Goal: Task Accomplishment & Management: Complete application form

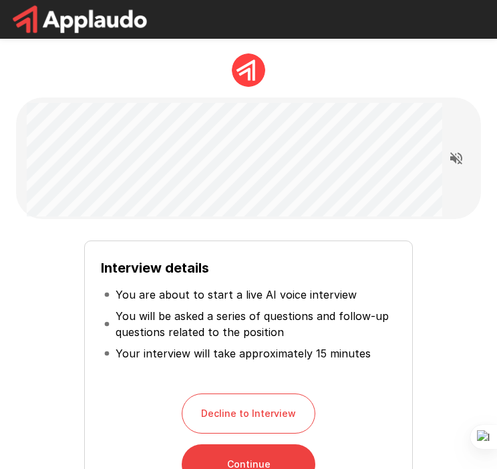
click at [190, 223] on div "Interview details You are about to start a live AI voice interview You will be …" at bounding box center [248, 362] width 465 height 287
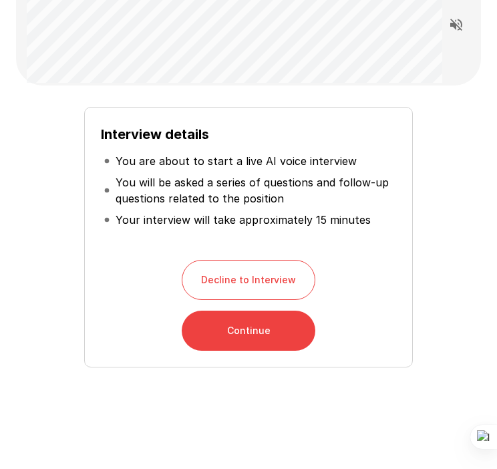
scroll to position [144, 0]
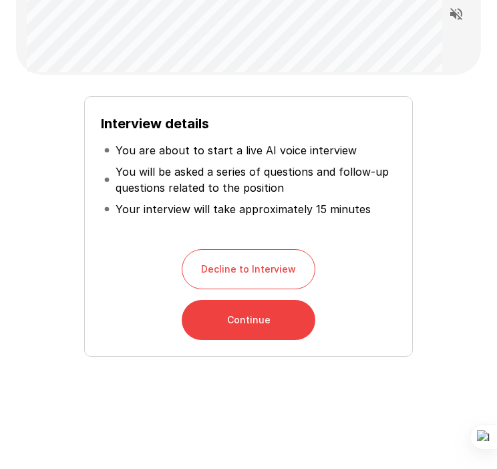
click at [280, 317] on button "Continue" at bounding box center [249, 320] width 134 height 40
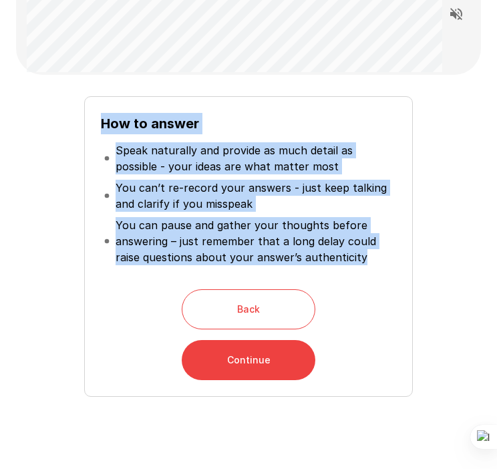
drag, startPoint x: 96, startPoint y: 120, endPoint x: 385, endPoint y: 268, distance: 324.3
click at [385, 268] on div "How to answer Speak naturally and provide as much detail as possible - your ide…" at bounding box center [248, 246] width 329 height 300
copy div "How to answer Speak naturally and provide as much detail as possible - your ide…"
click at [237, 353] on button "Continue" at bounding box center [249, 360] width 134 height 40
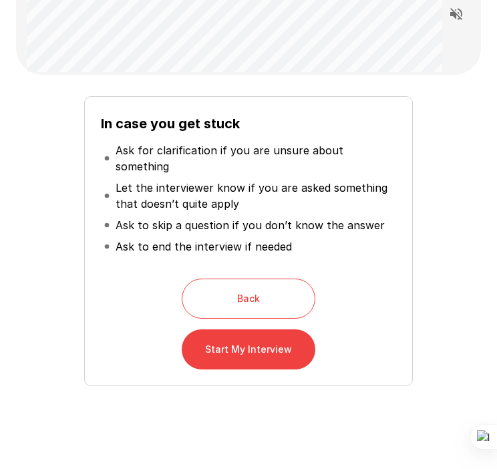
click at [231, 329] on button "Start My Interview" at bounding box center [249, 349] width 134 height 40
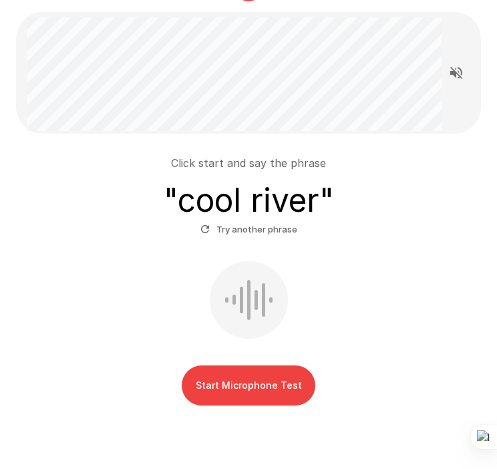
scroll to position [90, 0]
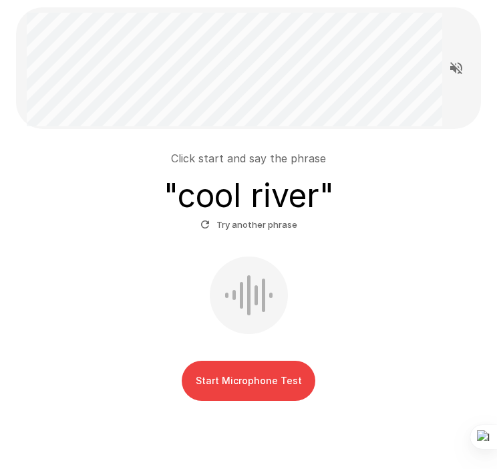
click at [228, 370] on button "Start Microphone Test" at bounding box center [249, 381] width 134 height 40
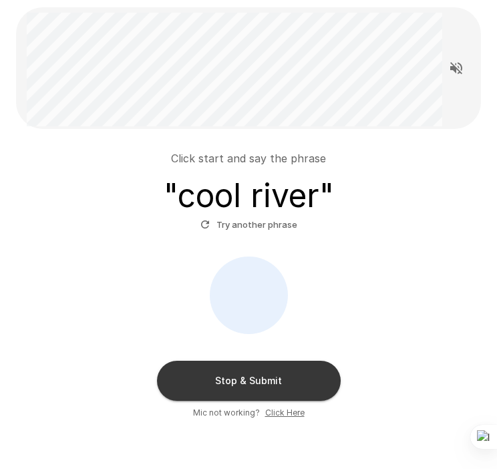
click at [270, 364] on button "Stop & Submit" at bounding box center [249, 381] width 184 height 40
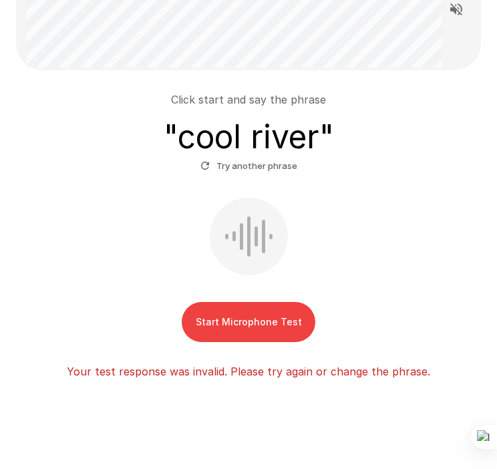
scroll to position [150, 0]
click at [252, 306] on button "Start Microphone Test" at bounding box center [249, 321] width 134 height 40
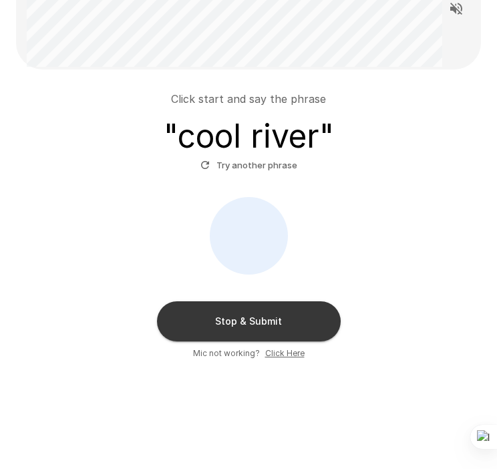
click at [294, 353] on u "Click Here" at bounding box center [284, 353] width 39 height 10
click at [353, 158] on div "Click start and say the phrase " cool river " Try another phrase" at bounding box center [248, 133] width 454 height 85
click at [246, 166] on button "Try another phrase" at bounding box center [248, 165] width 103 height 21
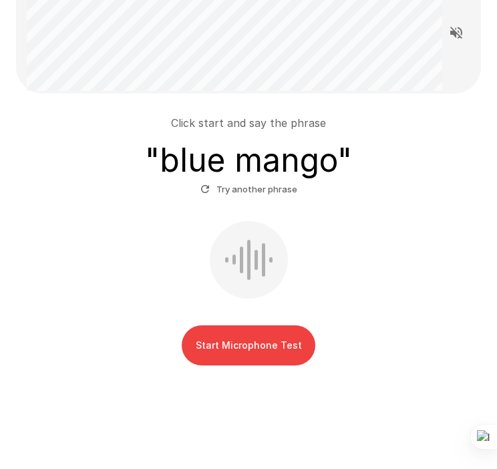
scroll to position [128, 0]
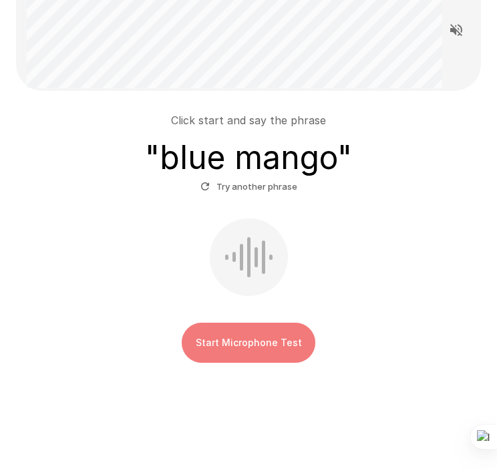
click at [264, 339] on button "Start Microphone Test" at bounding box center [249, 343] width 134 height 40
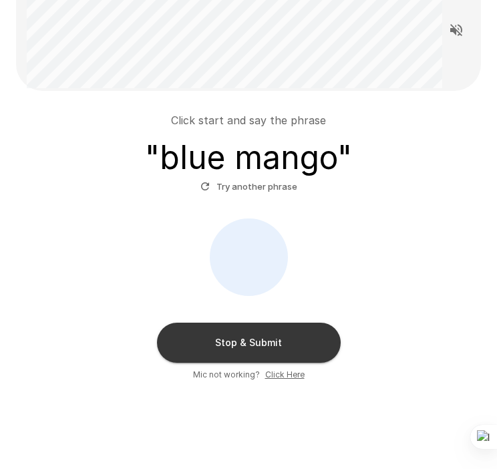
click at [274, 338] on button "Stop & Submit" at bounding box center [249, 343] width 184 height 40
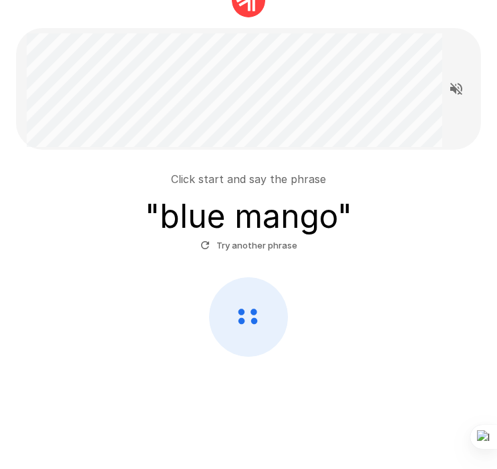
scroll to position [69, 0]
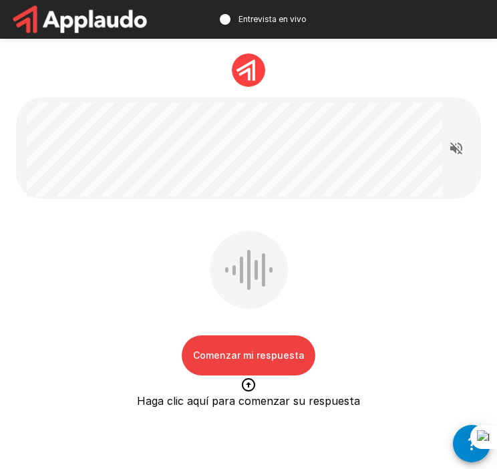
click at [292, 352] on button "Comenzar mi respuesta" at bounding box center [249, 355] width 134 height 40
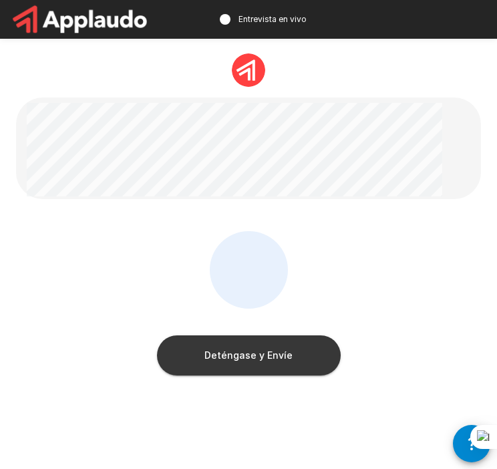
click at [292, 352] on button "Deténgase y Envíe" at bounding box center [249, 355] width 184 height 40
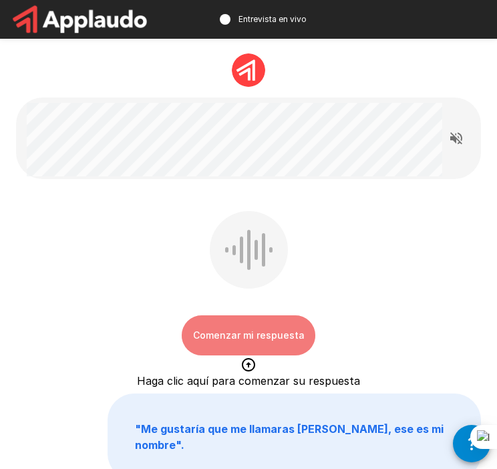
click at [252, 339] on button "Comenzar mi respuesta" at bounding box center [249, 335] width 134 height 40
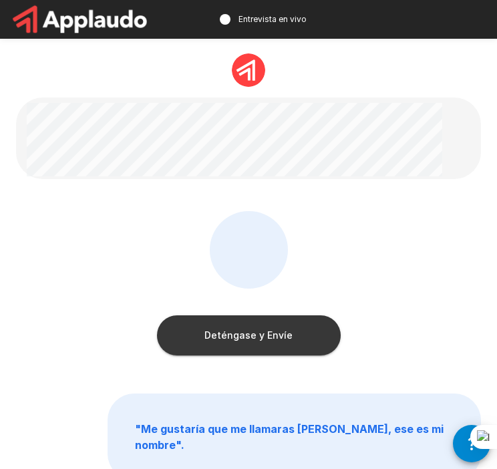
click at [270, 331] on button "Deténgase y Envíe" at bounding box center [249, 335] width 184 height 40
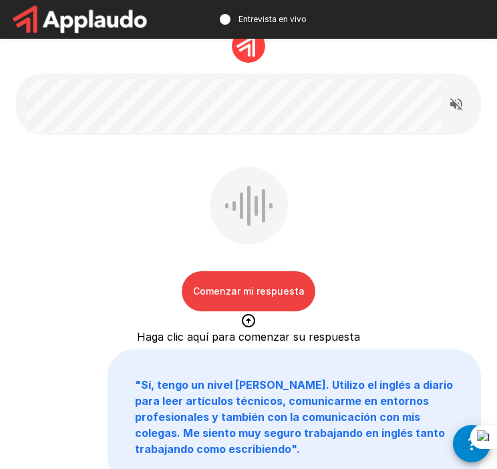
scroll to position [32, 0]
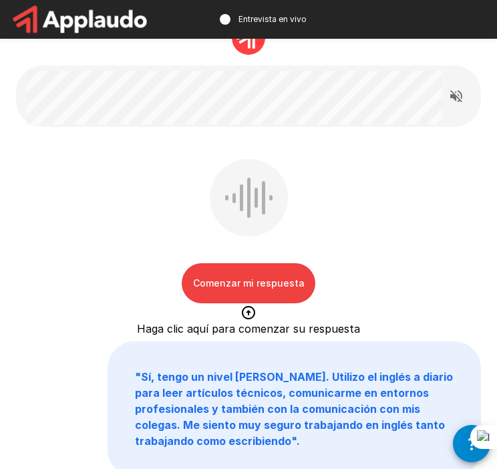
click at [280, 297] on button "Comenzar mi respuesta" at bounding box center [249, 283] width 134 height 40
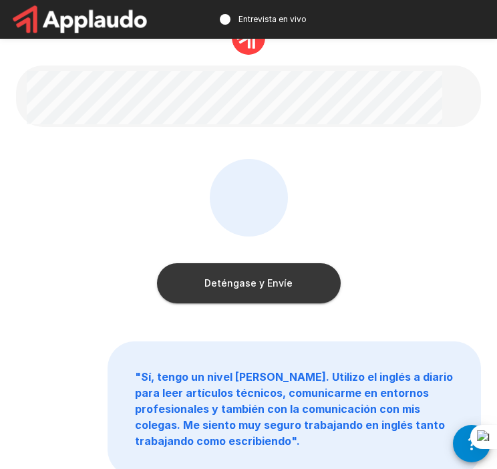
click at [289, 284] on button "Deténgase y Envíe" at bounding box center [249, 283] width 184 height 40
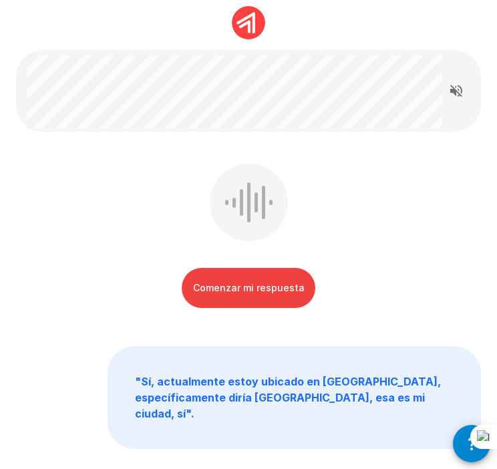
scroll to position [50, 0]
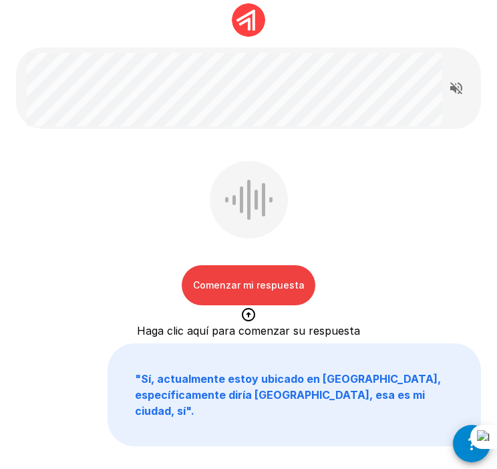
click at [301, 290] on button "Comenzar mi respuesta" at bounding box center [249, 285] width 134 height 40
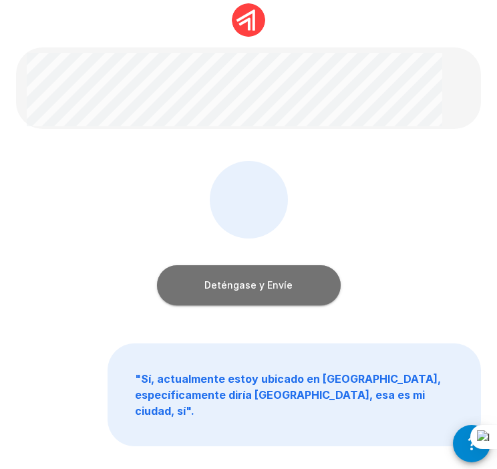
click at [301, 290] on button "Deténgase y Envíe" at bounding box center [249, 285] width 184 height 40
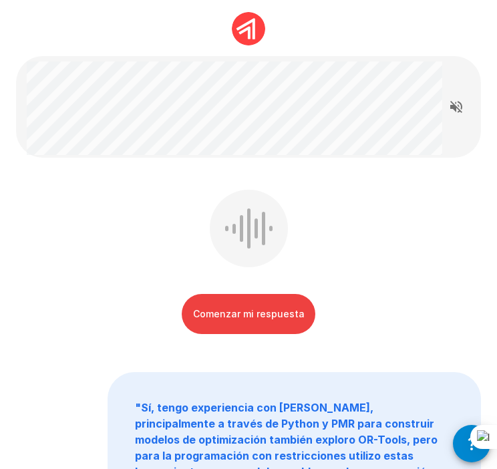
scroll to position [34, 0]
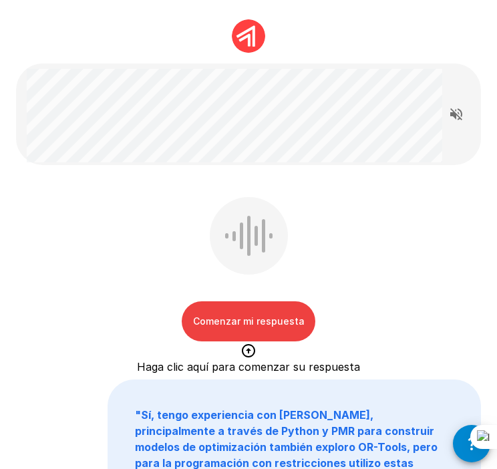
click at [243, 316] on button "Comenzar mi respuesta" at bounding box center [249, 321] width 134 height 40
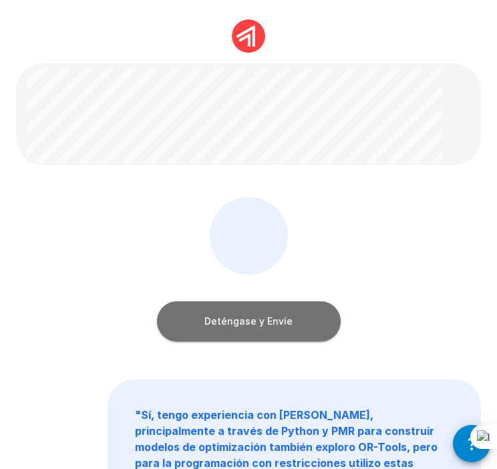
click at [247, 313] on button "Deténgase y Envíe" at bounding box center [249, 321] width 184 height 40
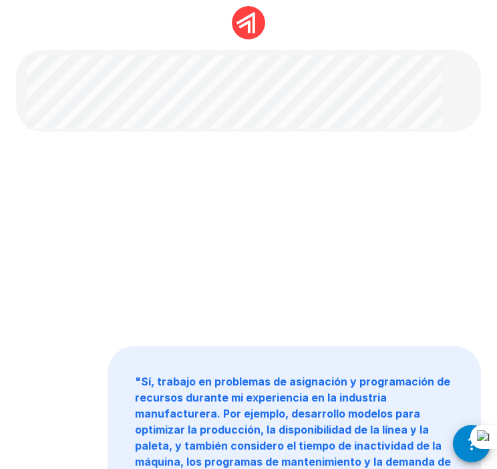
scroll to position [45, 0]
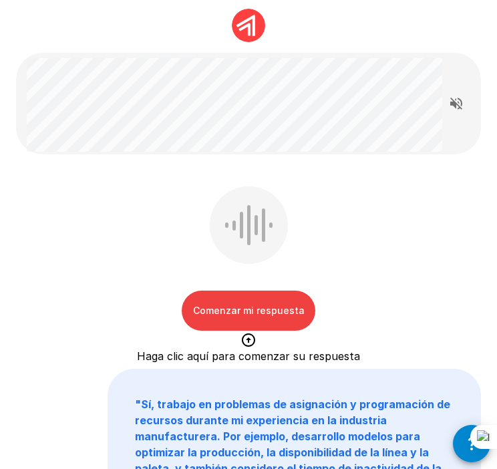
click at [272, 315] on button "Comenzar mi respuesta" at bounding box center [249, 310] width 134 height 40
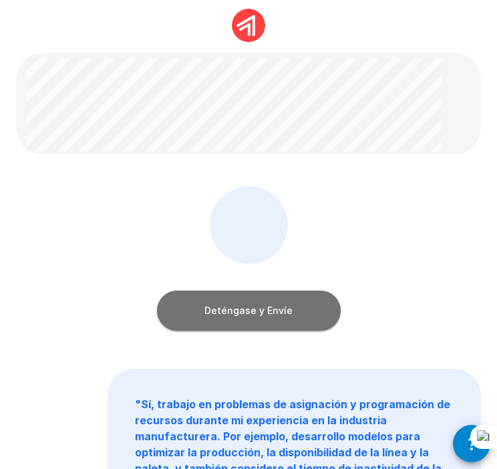
click at [304, 299] on button "Deténgase y Envíe" at bounding box center [249, 310] width 184 height 40
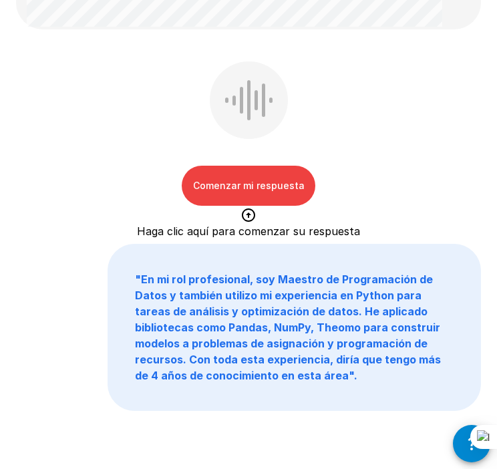
scroll to position [232, 0]
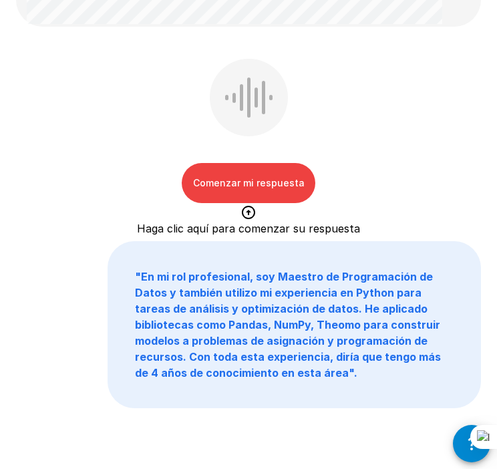
click at [282, 183] on button "Comenzar mi respuesta" at bounding box center [249, 183] width 134 height 40
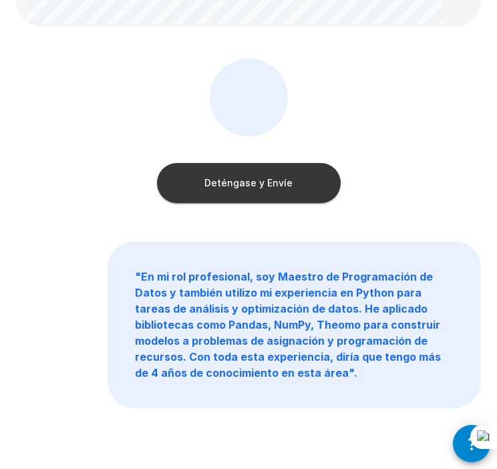
click at [345, 156] on div "Deténgase y Envíe" at bounding box center [248, 134] width 465 height 150
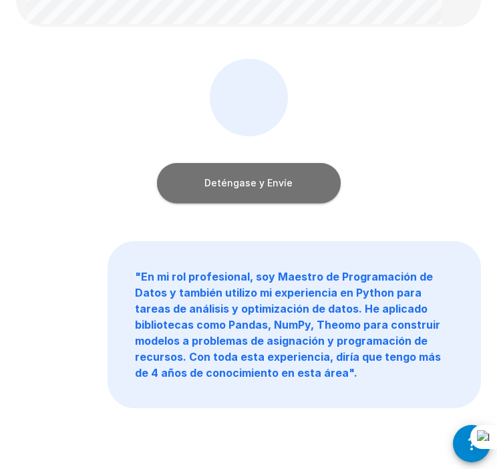
click at [296, 172] on button "Deténgase y Envíe" at bounding box center [249, 183] width 184 height 40
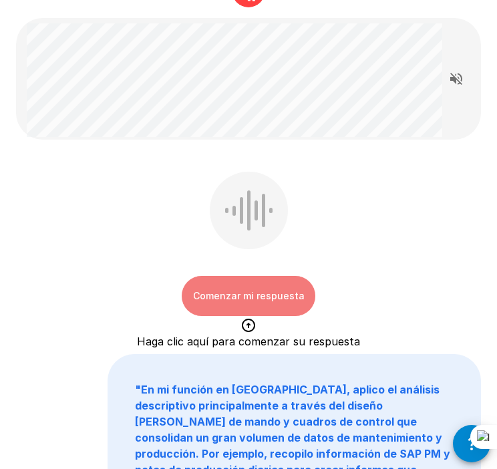
click at [280, 297] on button "Comenzar mi respuesta" at bounding box center [249, 296] width 134 height 40
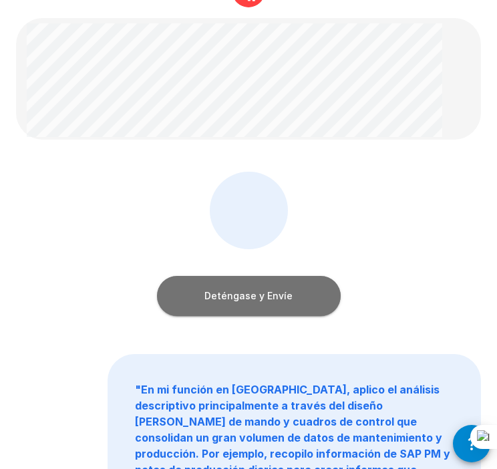
click at [269, 302] on button "Deténgase y Envíe" at bounding box center [249, 296] width 184 height 40
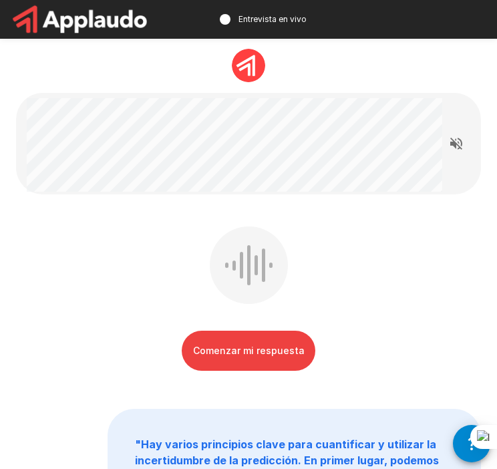
scroll to position [0, 0]
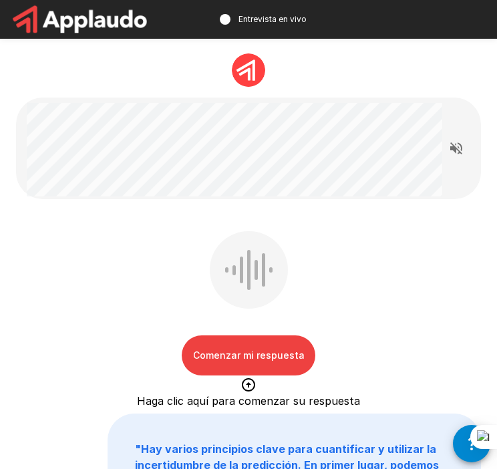
click at [254, 368] on button "Comenzar mi respuesta" at bounding box center [249, 355] width 134 height 40
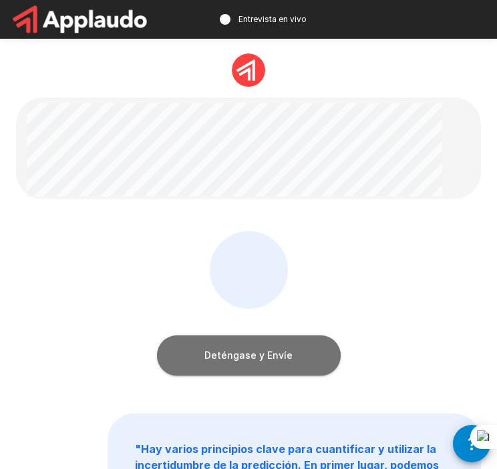
click at [235, 353] on button "Deténgase y Envíe" at bounding box center [249, 355] width 184 height 40
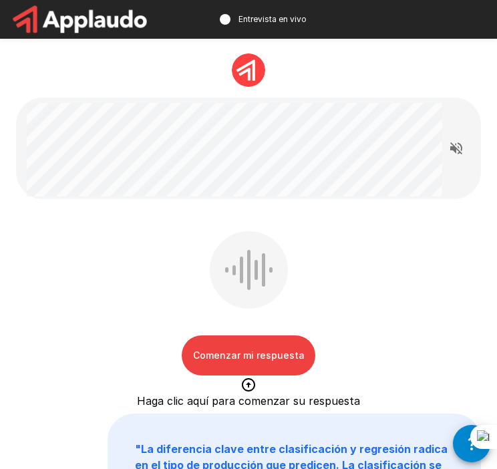
click at [274, 344] on button "Comenzar mi respuesta" at bounding box center [249, 355] width 134 height 40
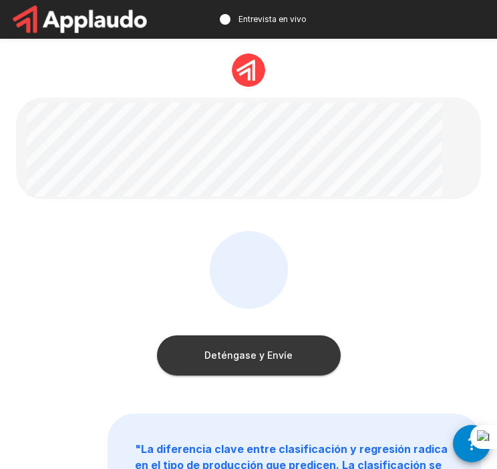
click at [276, 351] on button "Deténgase y Envíe" at bounding box center [249, 355] width 184 height 40
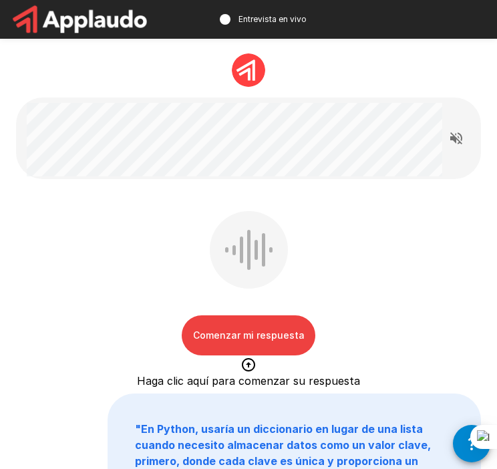
click at [274, 333] on button "Comenzar mi respuesta" at bounding box center [249, 335] width 134 height 40
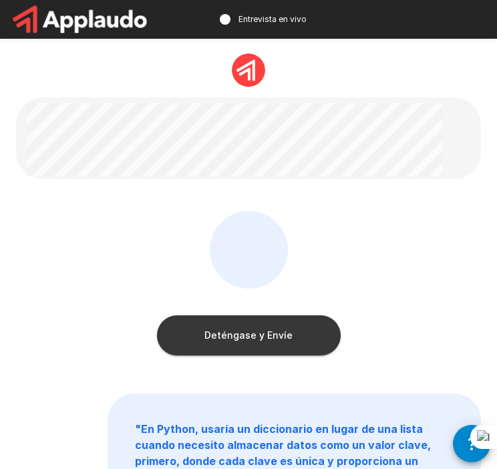
click at [274, 333] on button "Deténgase y Envíe" at bounding box center [249, 335] width 184 height 40
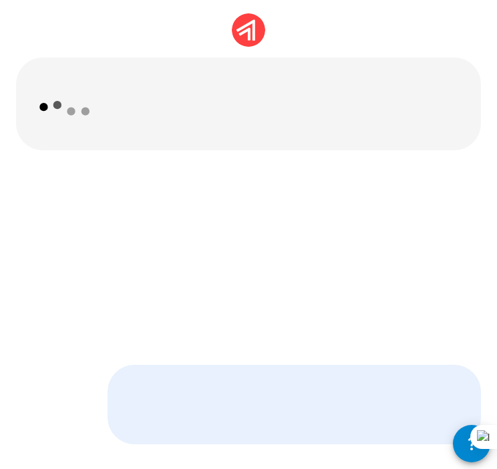
scroll to position [50, 0]
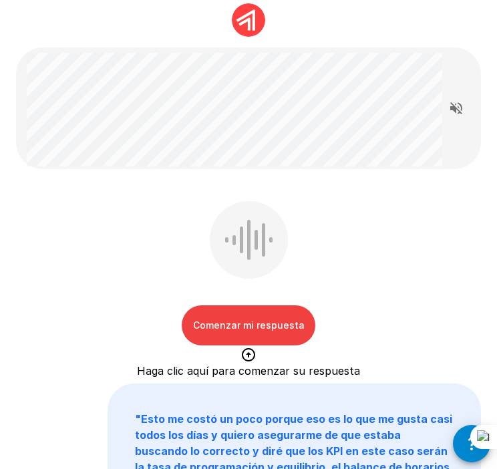
click at [283, 321] on button "Comenzar mi respuesta" at bounding box center [249, 325] width 134 height 40
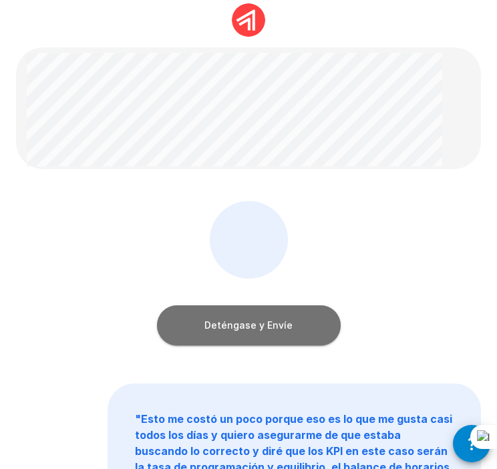
click at [306, 338] on button "Deténgase y Envíe" at bounding box center [249, 325] width 184 height 40
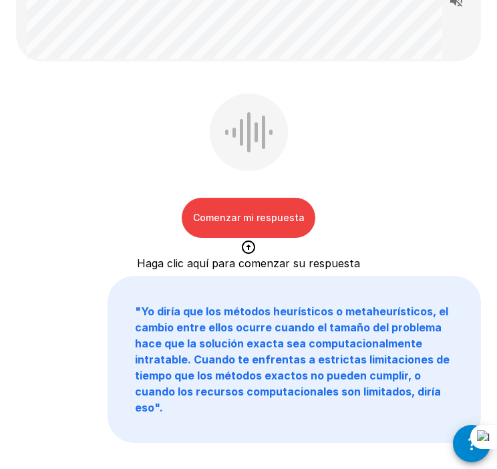
scroll to position [0, 0]
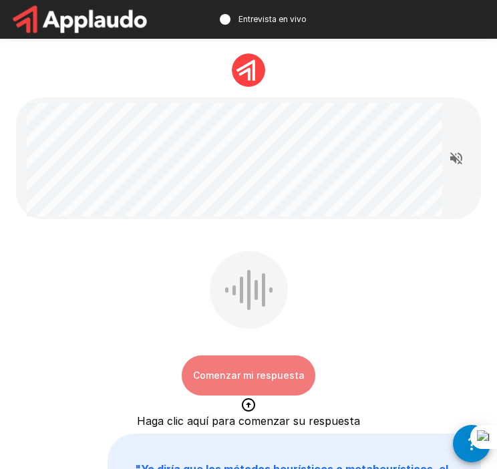
click at [271, 377] on button "Comenzar mi respuesta" at bounding box center [249, 375] width 134 height 40
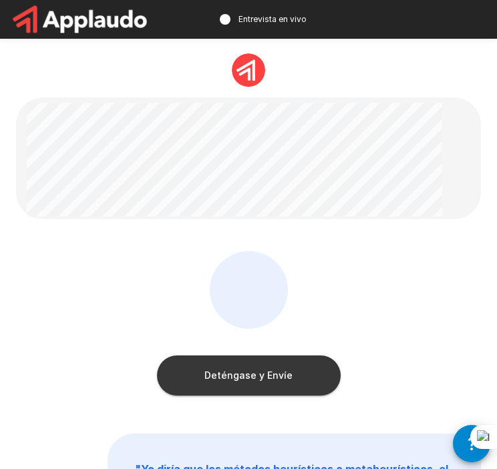
click at [271, 377] on button "Deténgase y Envíe" at bounding box center [249, 375] width 184 height 40
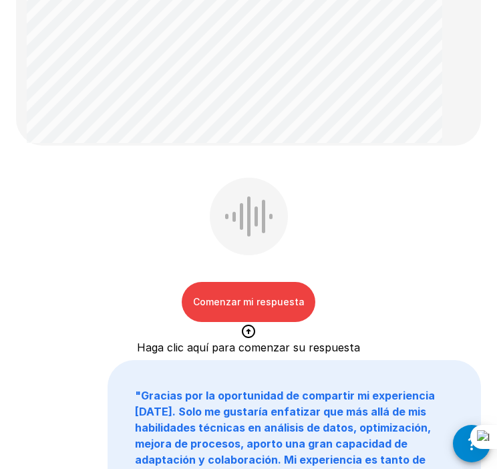
scroll to position [455, 0]
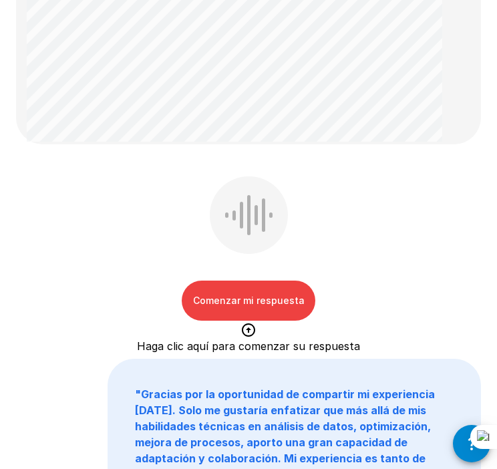
click at [276, 295] on button "Comenzar mi respuesta" at bounding box center [249, 300] width 134 height 40
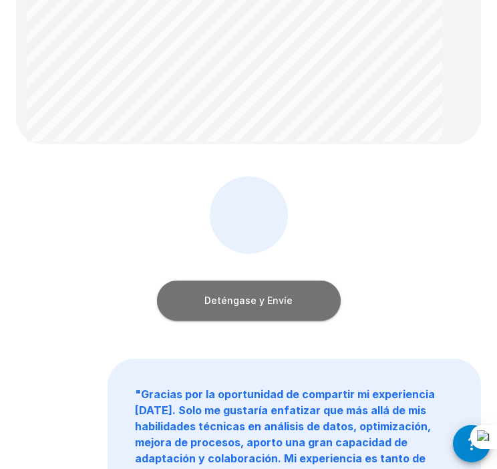
click at [285, 298] on button "Deténgase y Envíe" at bounding box center [249, 300] width 184 height 40
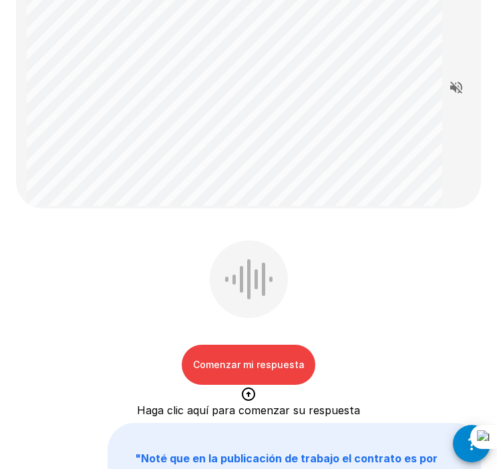
scroll to position [126, 0]
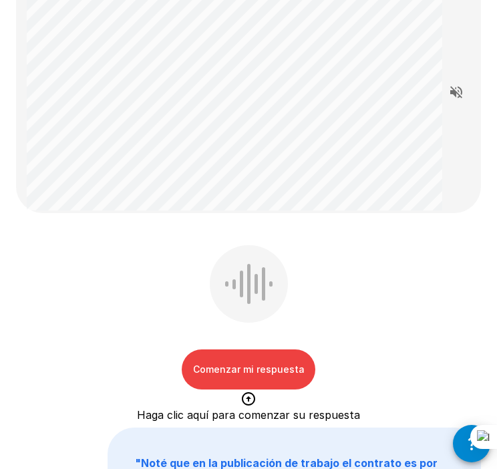
click at [288, 367] on button "Comenzar mi respuesta" at bounding box center [249, 369] width 134 height 40
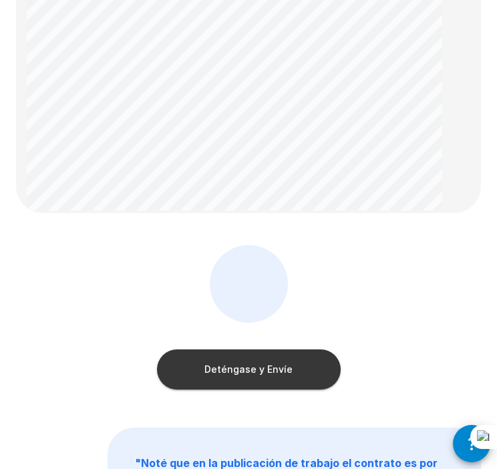
click at [279, 347] on div "Deténgase y Envíe" at bounding box center [249, 356] width 184 height 67
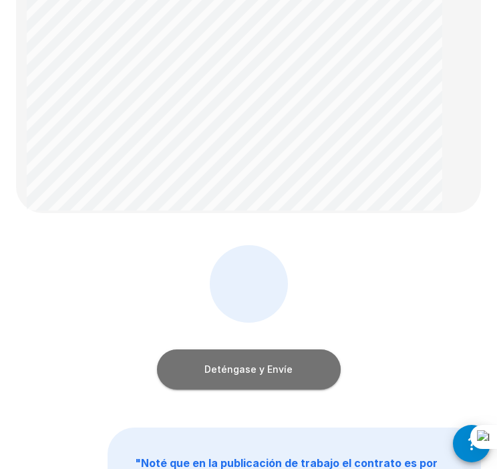
click at [286, 362] on button "Deténgase y Envíe" at bounding box center [249, 369] width 184 height 40
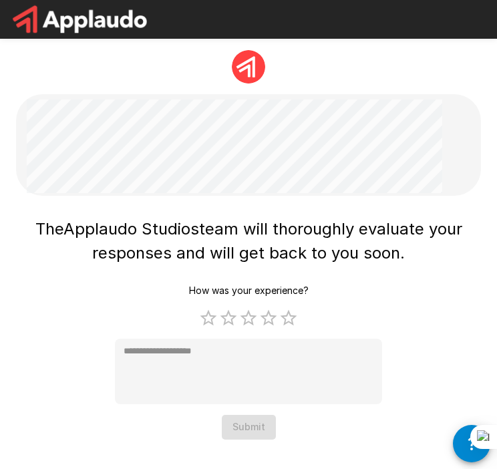
scroll to position [3, 0]
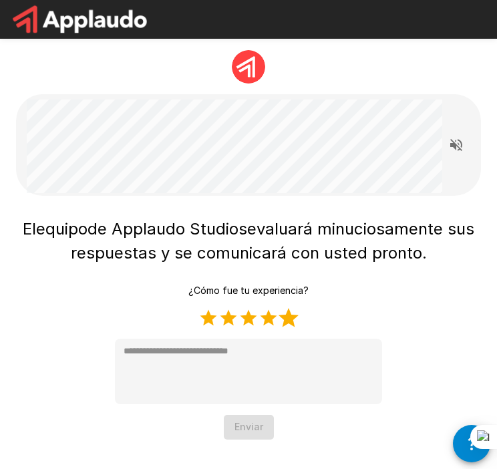
click at [292, 316] on label "5 Estrellas" at bounding box center [288, 318] width 20 height 20
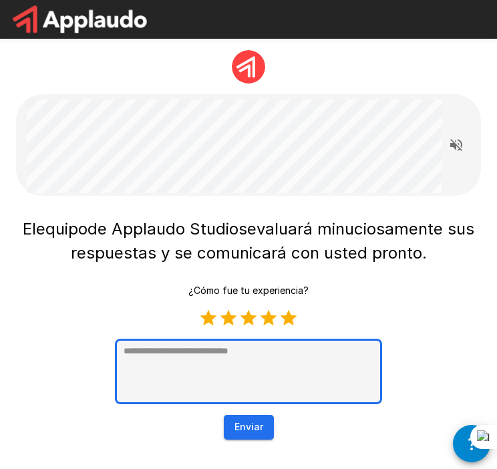
click at [241, 350] on textarea at bounding box center [248, 371] width 267 height 65
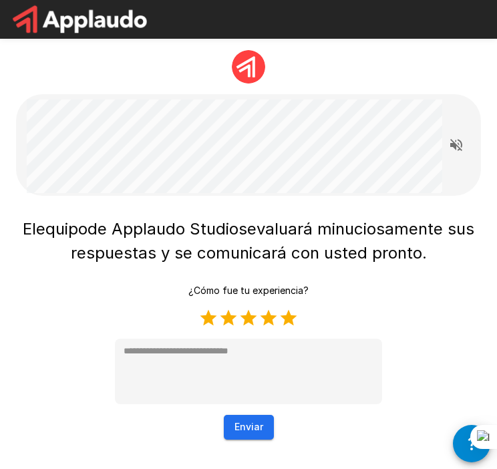
type textarea "*"
click at [243, 423] on button "Enviar" at bounding box center [249, 427] width 50 height 25
